Goal: Find specific page/section

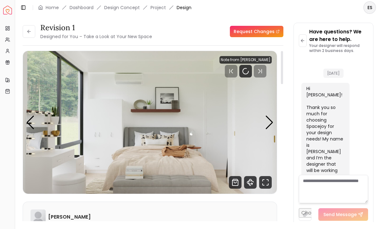
scroll to position [1517, 0]
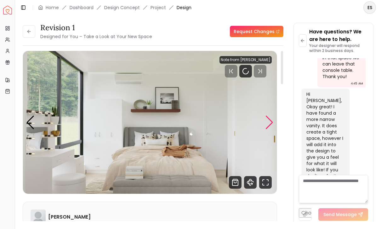
click at [267, 116] on div "Next slide" at bounding box center [269, 123] width 9 height 14
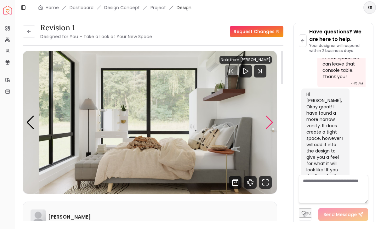
click at [271, 116] on div "Next slide" at bounding box center [269, 123] width 9 height 14
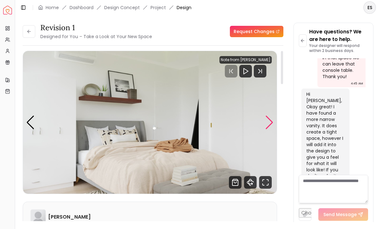
click at [268, 116] on div "Next slide" at bounding box center [269, 123] width 9 height 14
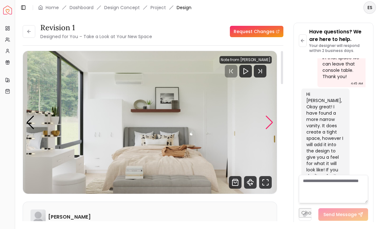
click at [268, 116] on div "Next slide" at bounding box center [269, 123] width 9 height 14
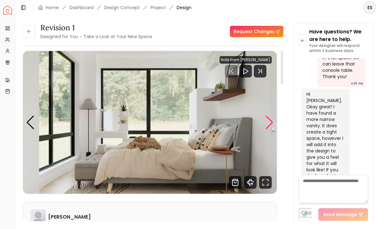
click at [268, 116] on div "Next slide" at bounding box center [269, 123] width 9 height 14
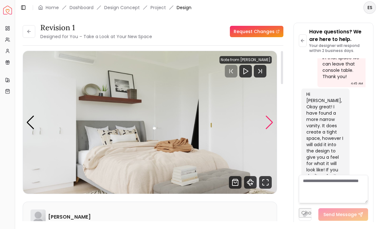
click at [268, 116] on div "Next slide" at bounding box center [269, 123] width 9 height 14
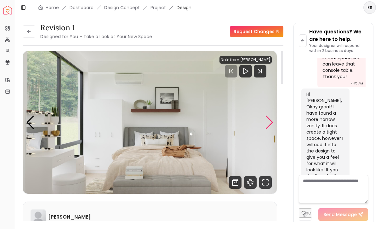
click at [268, 116] on div "Next slide" at bounding box center [269, 123] width 9 height 14
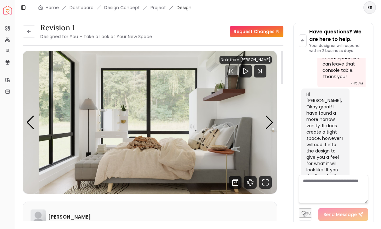
scroll to position [0, 0]
click at [236, 140] on img "2 / 3" at bounding box center [150, 122] width 254 height 143
click at [226, 103] on img "2 / 3" at bounding box center [150, 122] width 254 height 143
click at [245, 67] on icon "Play" at bounding box center [246, 71] width 8 height 8
click at [244, 67] on icon "Play" at bounding box center [246, 71] width 8 height 8
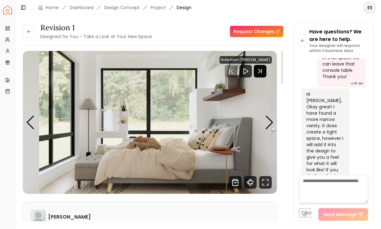
click at [264, 65] on icon "Next Track" at bounding box center [260, 71] width 13 height 13
click at [247, 176] on icon "360 View" at bounding box center [250, 182] width 13 height 13
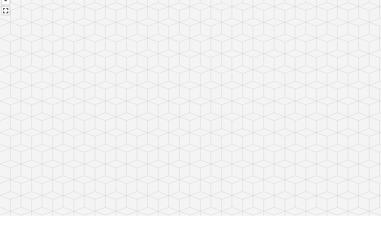
scroll to position [13, 0]
